Goal: Find specific page/section: Find specific page/section

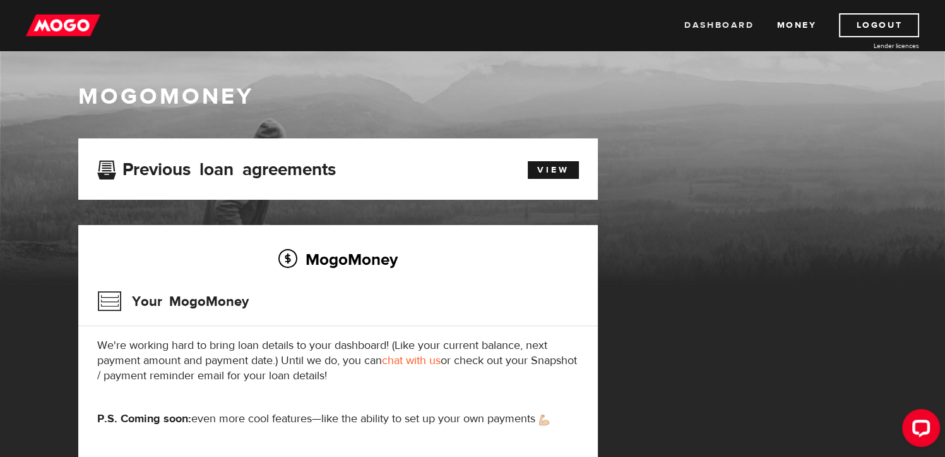
click at [738, 21] on link "Dashboard" at bounding box center [718, 25] width 69 height 24
click at [561, 156] on div "Previous loan agreements View" at bounding box center [338, 168] width 520 height 61
click at [561, 170] on link "View" at bounding box center [553, 170] width 51 height 18
